Goal: Task Accomplishment & Management: Manage account settings

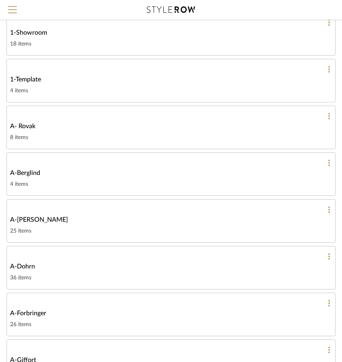
scroll to position [161, 0]
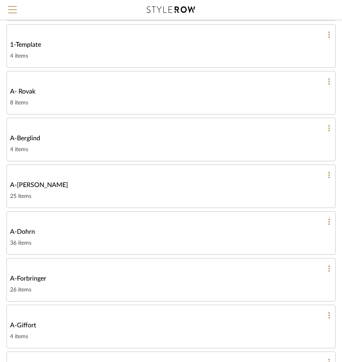
click at [49, 220] on div at bounding box center [171, 221] width 322 height 7
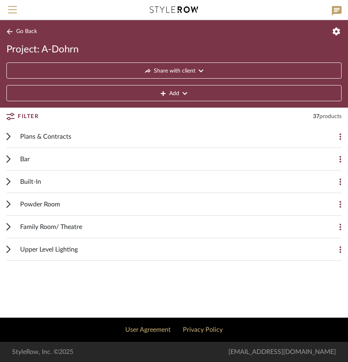
click at [36, 138] on span "Plans & Contracts" at bounding box center [45, 137] width 51 height 10
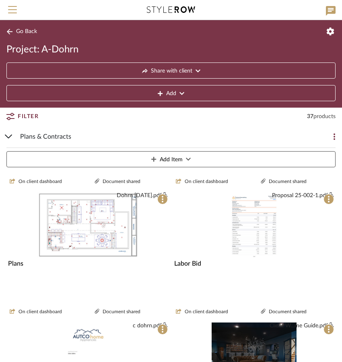
click at [143, 232] on div "Dohrn [DATE].pdf" at bounding box center [87, 225] width 163 height 66
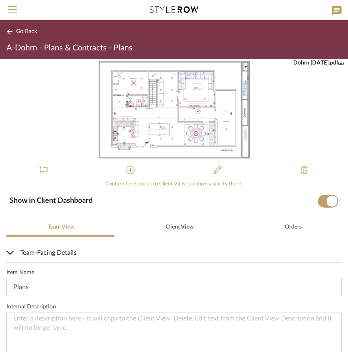
click at [301, 168] on icon at bounding box center [304, 170] width 7 height 8
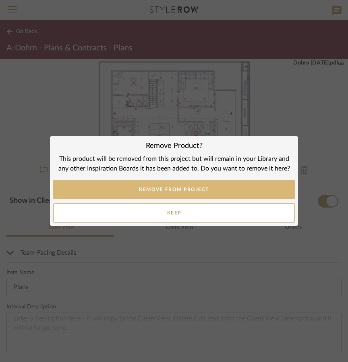
click at [170, 192] on button "REMOVE FROM PROJECT" at bounding box center [174, 189] width 242 height 19
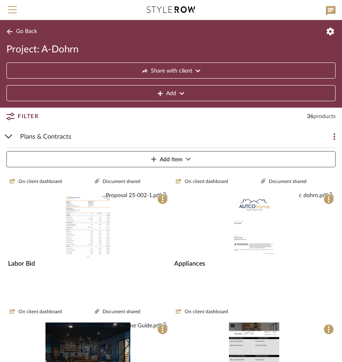
click at [175, 159] on span "Add Item" at bounding box center [171, 160] width 23 height 16
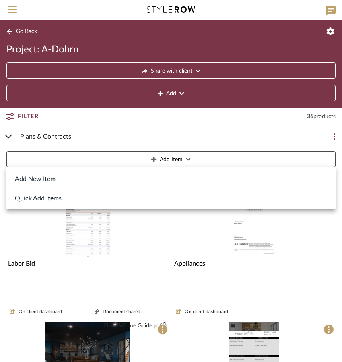
click at [39, 180] on button "Add New Item" at bounding box center [171, 178] width 330 height 19
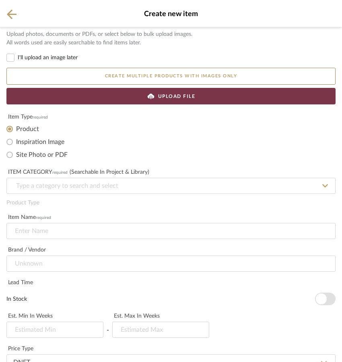
click at [46, 145] on label "Inspiration Image" at bounding box center [40, 142] width 48 height 8
click at [16, 145] on input "Inspiration Image" at bounding box center [9, 141] width 13 height 13
radio input "true"
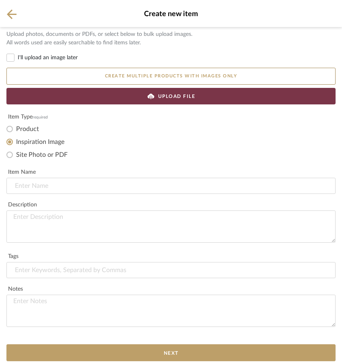
click at [44, 154] on label "Site Photo or PDF" at bounding box center [42, 155] width 52 height 8
click at [16, 154] on input "Site Photo or PDF" at bounding box center [9, 154] width 13 height 13
radio input "true"
click at [43, 187] on input at bounding box center [171, 186] width 330 height 16
type input "Plans"
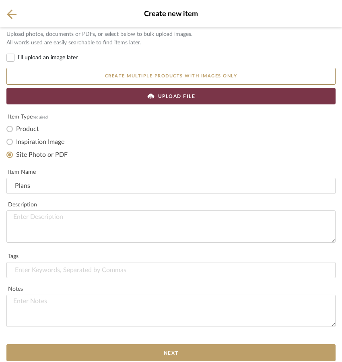
click at [157, 100] on div "UPLOAD FILE" at bounding box center [171, 96] width 330 height 17
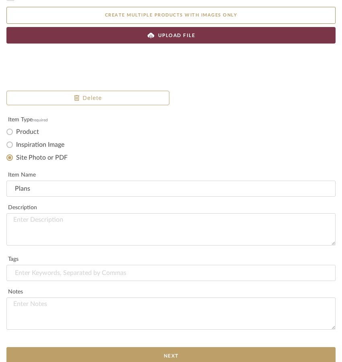
scroll to position [86, 0]
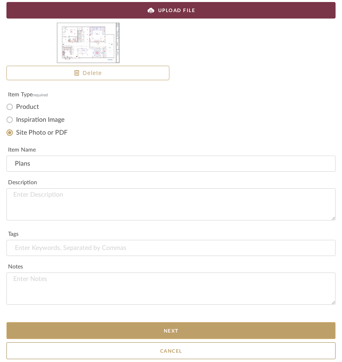
click at [185, 333] on button "Next" at bounding box center [171, 330] width 330 height 17
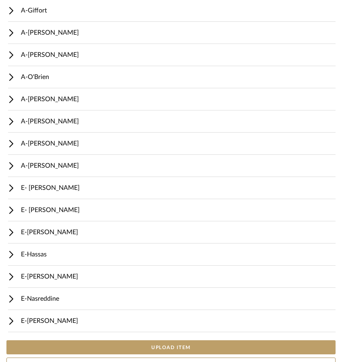
scroll to position [322, 0]
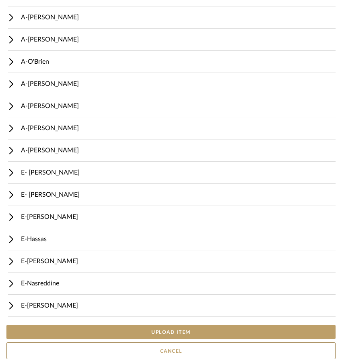
click at [161, 328] on button "UPLOAD ITEM" at bounding box center [171, 332] width 330 height 14
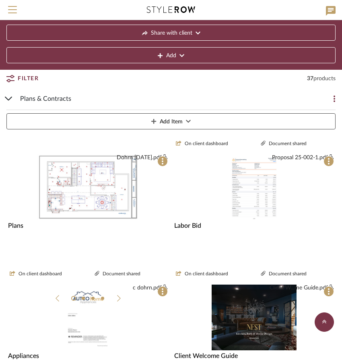
scroll to position [9, 0]
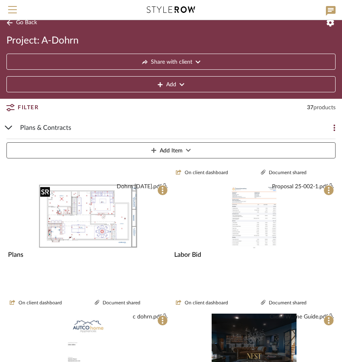
click at [92, 195] on img "0" at bounding box center [88, 216] width 102 height 66
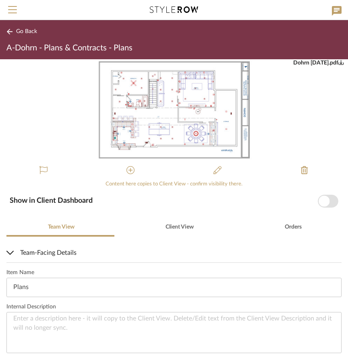
click at [324, 200] on span "button" at bounding box center [328, 201] width 21 height 13
